Goal: Task Accomplishment & Management: Use online tool/utility

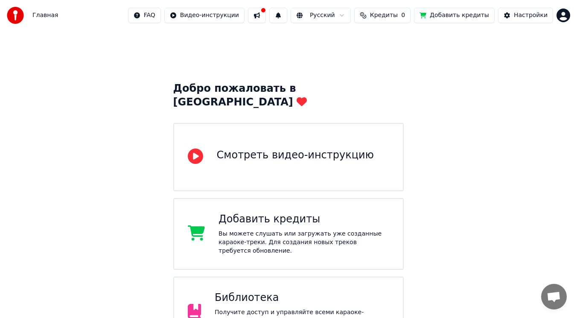
click at [289, 277] on div "Библиотека Получите доступ и управляйте всеми караоке-треками, которые вы созда…" at bounding box center [288, 313] width 231 height 72
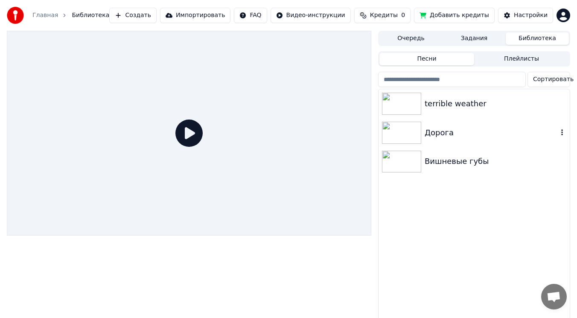
click at [393, 137] on img at bounding box center [401, 133] width 39 height 22
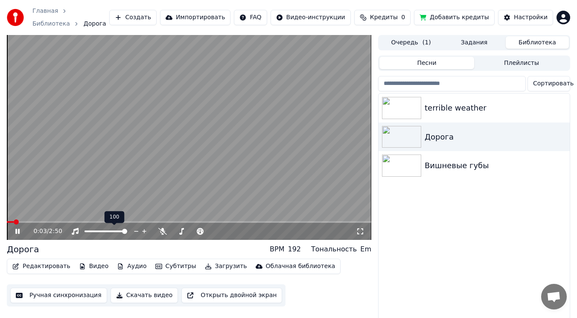
drag, startPoint x: 106, startPoint y: 232, endPoint x: 94, endPoint y: 233, distance: 12.4
click at [90, 233] on div at bounding box center [113, 231] width 69 height 9
click at [101, 231] on span at bounding box center [92, 231] width 16 height 2
click at [13, 233] on div "0:05 / 2:50" at bounding box center [189, 231] width 358 height 9
click at [18, 233] on icon at bounding box center [17, 231] width 4 height 5
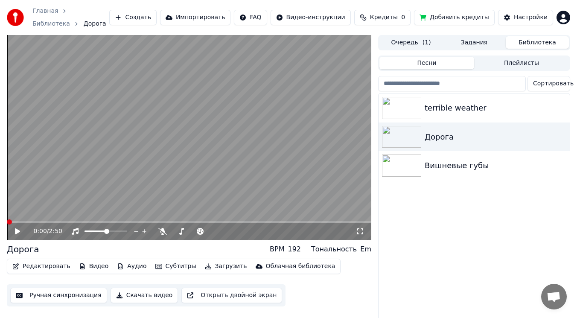
click at [0, 225] on html "Главная Библиотека Дорога Создать Импортировать FAQ Видео-инструкции Кредиты 0 …" at bounding box center [288, 159] width 577 height 318
click at [12, 236] on div "0:00 / 2:50" at bounding box center [189, 231] width 358 height 9
click at [19, 236] on div "0:00 / 2:50" at bounding box center [189, 231] width 364 height 17
click at [18, 233] on icon at bounding box center [24, 231] width 20 height 7
click at [215, 231] on span at bounding box center [215, 231] width 5 height 5
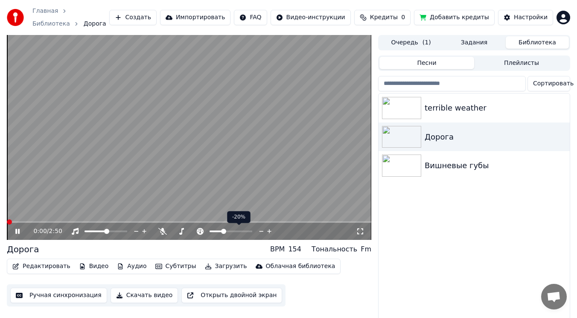
click at [222, 232] on span at bounding box center [223, 231] width 5 height 5
click at [0, 222] on html "Главная Библиотека Дорога Создать Импортировать FAQ Видео-инструкции Кредиты 0 …" at bounding box center [288, 159] width 577 height 318
click at [45, 222] on span at bounding box center [189, 222] width 364 height 2
click at [7, 223] on span at bounding box center [7, 222] width 0 height 2
click at [15, 232] on icon at bounding box center [24, 231] width 20 height 7
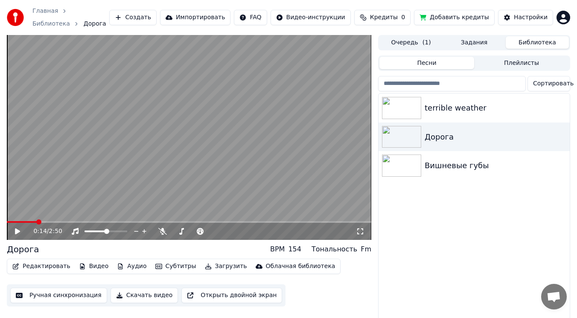
click at [37, 223] on span at bounding box center [22, 222] width 30 height 2
click at [20, 231] on icon at bounding box center [17, 231] width 5 height 6
click at [105, 232] on span at bounding box center [106, 231] width 5 height 5
click at [220, 232] on span at bounding box center [221, 231] width 5 height 5
click at [11, 222] on span at bounding box center [9, 222] width 4 height 2
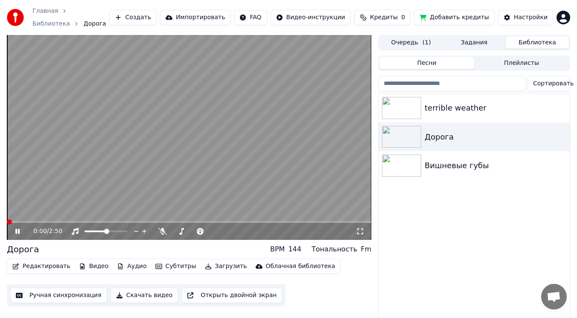
click at [7, 222] on span at bounding box center [9, 221] width 5 height 5
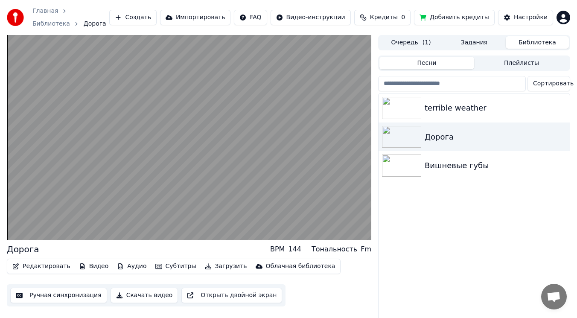
click at [212, 264] on button "Загрузить" at bounding box center [225, 266] width 49 height 12
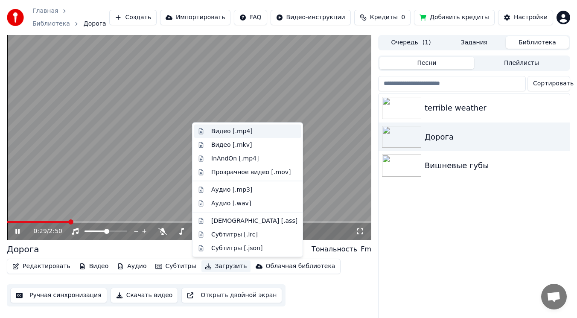
click at [226, 130] on div "Видео [.mp4]" at bounding box center [231, 131] width 41 height 9
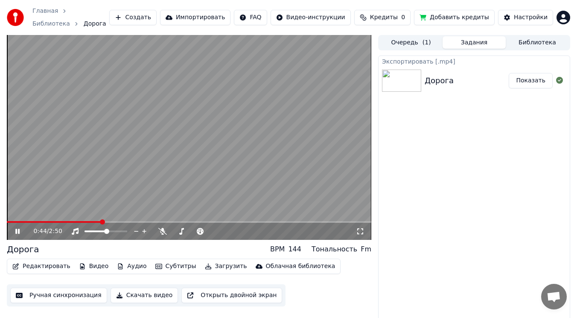
click at [397, 79] on img at bounding box center [401, 81] width 39 height 22
click at [16, 236] on div "0:45 / 2:50" at bounding box center [189, 231] width 364 height 17
click at [16, 230] on icon at bounding box center [17, 231] width 4 height 5
click at [414, 84] on img at bounding box center [401, 81] width 39 height 22
click at [529, 77] on button "Показать" at bounding box center [531, 80] width 44 height 15
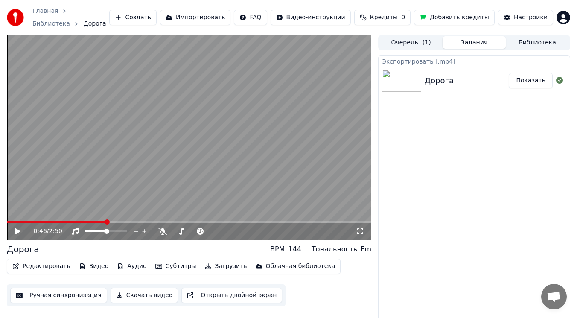
click at [407, 48] on button "Очередь ( 1 )" at bounding box center [410, 42] width 63 height 12
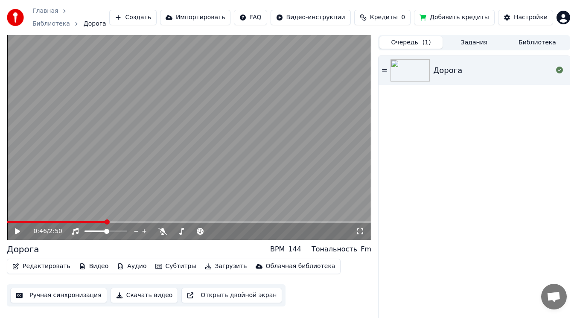
click at [466, 41] on button "Задания" at bounding box center [474, 42] width 63 height 12
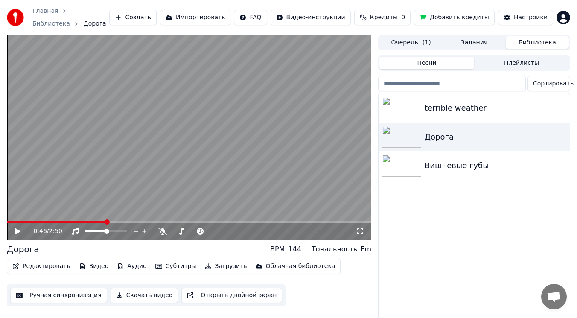
click at [510, 46] on button "Библиотека" at bounding box center [537, 42] width 63 height 12
click at [478, 40] on button "Задания" at bounding box center [474, 42] width 63 height 12
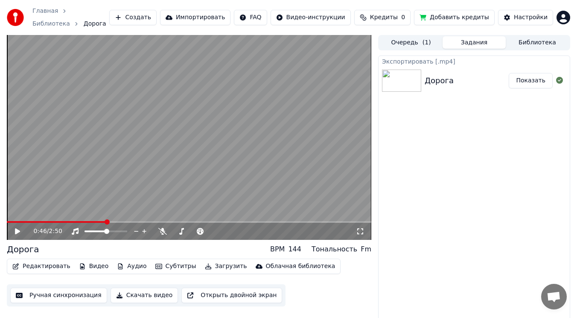
scroll to position [8, 0]
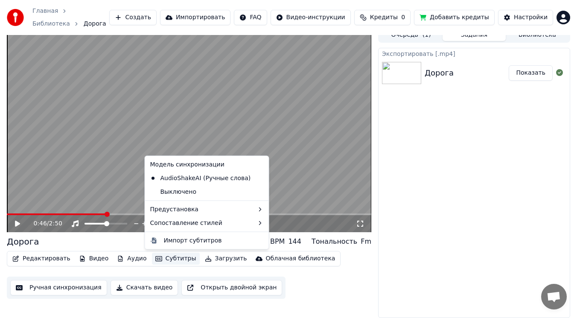
click at [169, 256] on button "Субтитры" at bounding box center [176, 259] width 48 height 12
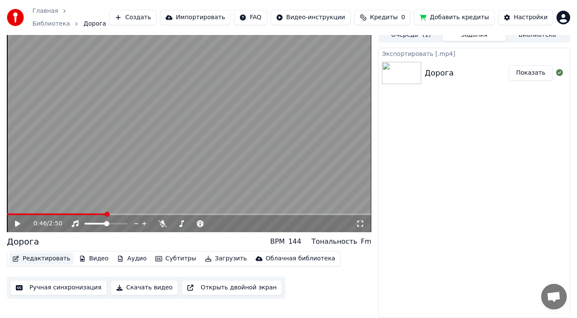
click at [13, 255] on button "Редактировать" at bounding box center [41, 259] width 65 height 12
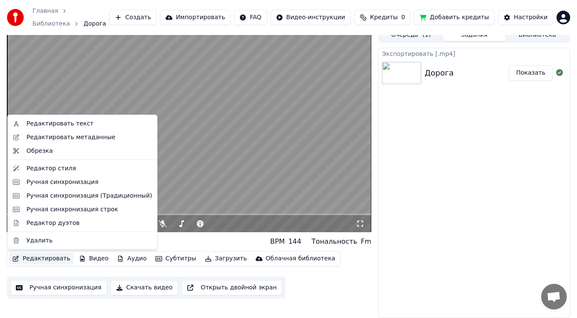
click at [23, 259] on button "Редактировать" at bounding box center [41, 259] width 65 height 12
click at [58, 117] on div "Редактировать текст" at bounding box center [82, 124] width 146 height 14
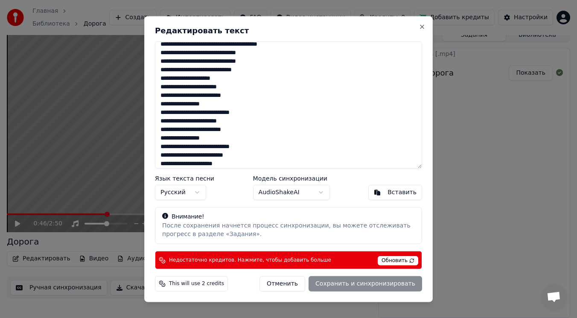
scroll to position [32, 0]
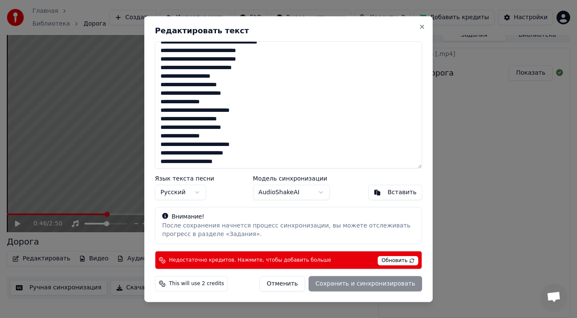
click at [236, 130] on textarea at bounding box center [288, 104] width 267 height 127
click at [338, 280] on div "Отменить Сохранить и синхронизировать" at bounding box center [340, 283] width 163 height 15
click at [289, 242] on div "Внимание! После сохранения начнется процесс синхронизации, вы можете отслеживат…" at bounding box center [288, 226] width 267 height 38
click at [422, 27] on button "Close" at bounding box center [422, 26] width 7 height 7
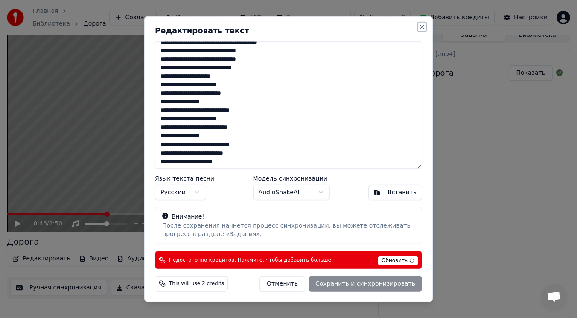
type textarea "**********"
